Goal: Information Seeking & Learning: Learn about a topic

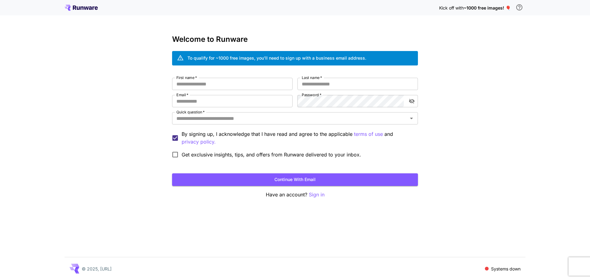
drag, startPoint x: 499, startPoint y: 63, endPoint x: 499, endPoint y: 70, distance: 7.4
click at [499, 70] on div "Kick off with ~1000 free images! 🎈 Welcome to Runware To qualify for ~1000 free…" at bounding box center [295, 140] width 590 height 280
click at [451, 109] on div "Kick off with ~1000 free images! 🎈 Welcome to Runware To qualify for ~1000 free…" at bounding box center [295, 140] width 590 height 280
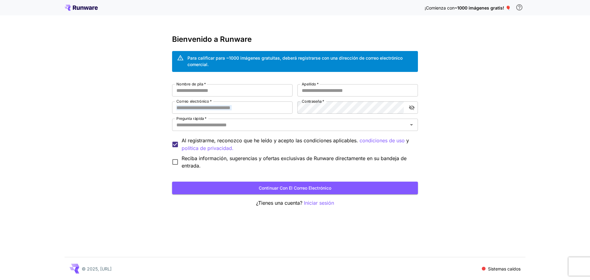
click at [490, 99] on div "¡Comienza con ~1000 imágenes gratis! 🎈 Bienvenido a Runware Para calificar para…" at bounding box center [295, 140] width 590 height 280
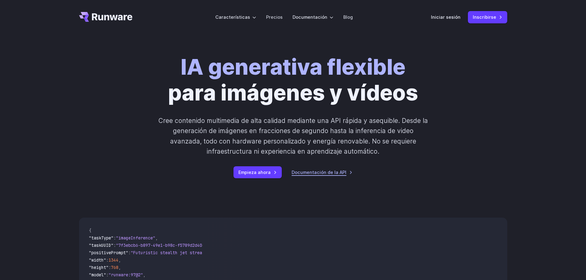
click at [327, 174] on font "Documentación de la API" at bounding box center [319, 172] width 55 height 5
